Goal: Find contact information: Find contact information

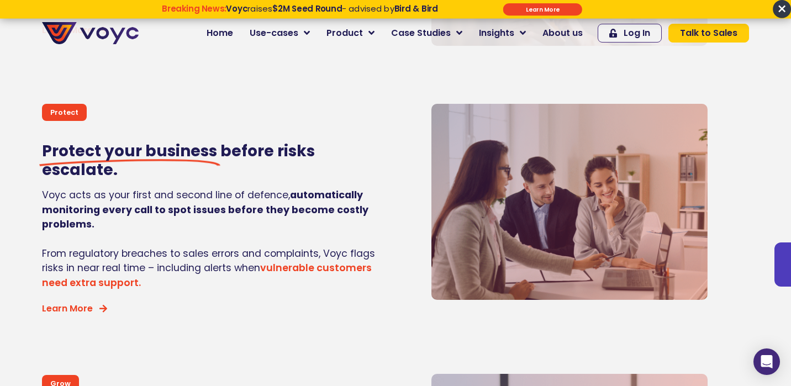
scroll to position [944, 0]
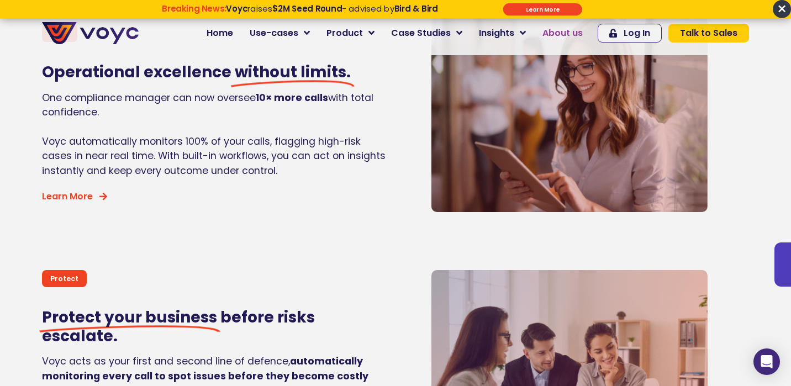
click at [573, 24] on link "About us" at bounding box center [562, 33] width 57 height 22
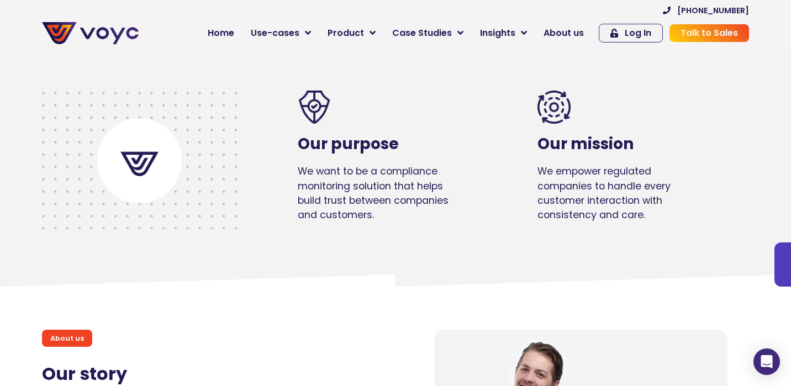
scroll to position [449, 0]
drag, startPoint x: 376, startPoint y: 218, endPoint x: 293, endPoint y: 138, distance: 114.9
click at [293, 138] on div "Our purpose We want to be a compliance monitoring solution that helps build tru…" at bounding box center [379, 160] width 206 height 185
click at [372, 223] on div "We want to be a compliance monitoring solution that helps build trust between c…" at bounding box center [379, 197] width 162 height 66
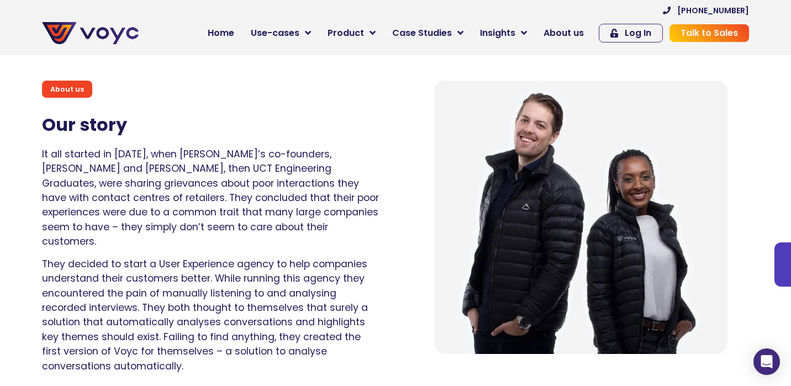
scroll to position [0, 0]
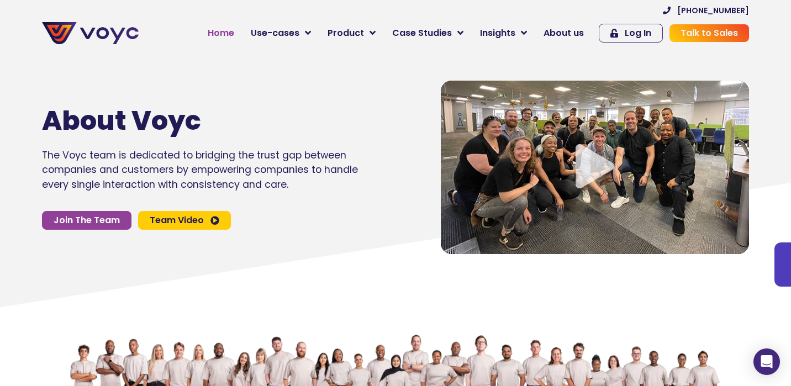
click at [227, 30] on span "Home" at bounding box center [221, 33] width 27 height 13
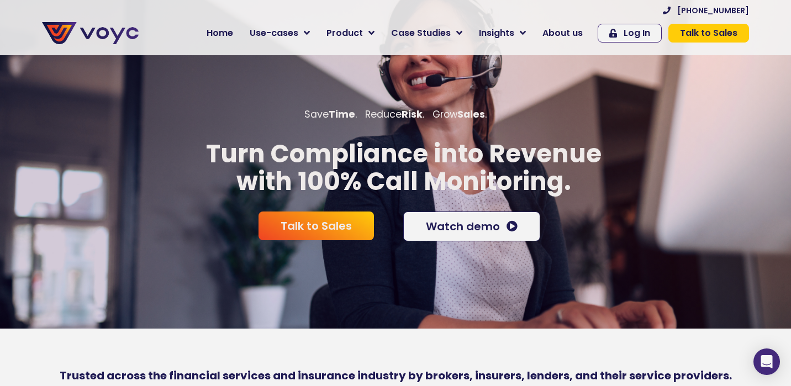
click at [671, 34] on link "Talk to Sales" at bounding box center [709, 33] width 81 height 19
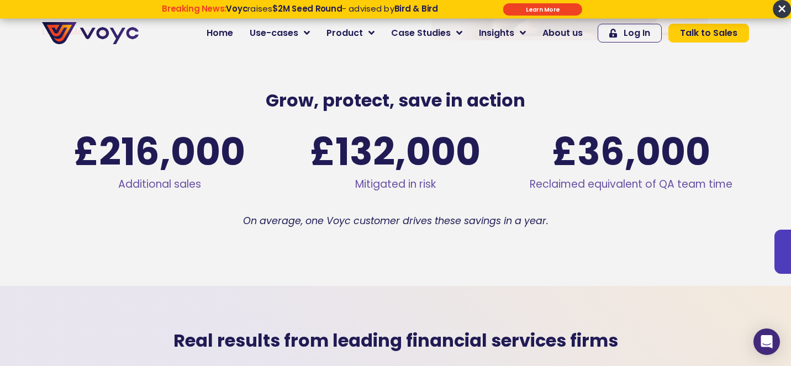
scroll to position [1617, 0]
